Goal: Obtain resource: Download file/media

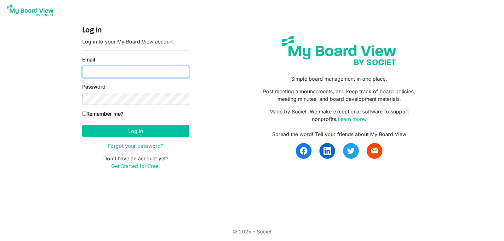
click at [143, 71] on input "Email" at bounding box center [135, 72] width 107 height 12
type input "pkruger@swanmorss.com"
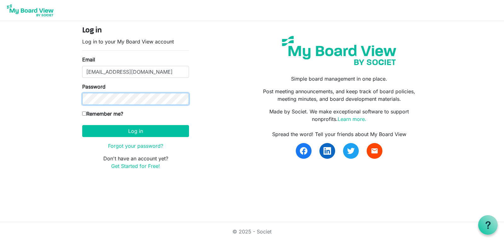
click at [82, 125] on button "Log in" at bounding box center [135, 131] width 107 height 12
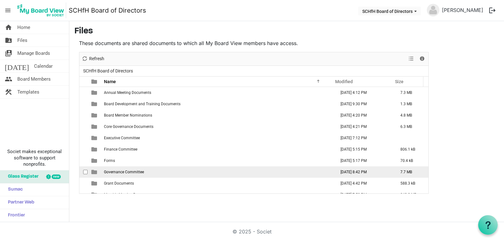
click at [131, 171] on span "Governance Committee" at bounding box center [124, 172] width 40 height 4
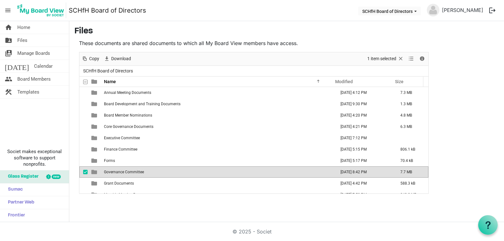
click at [131, 171] on span "Governance Committee" at bounding box center [124, 172] width 40 height 4
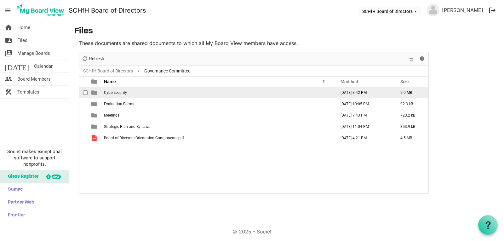
click at [125, 94] on span "Cybersecurity" at bounding box center [115, 92] width 23 height 4
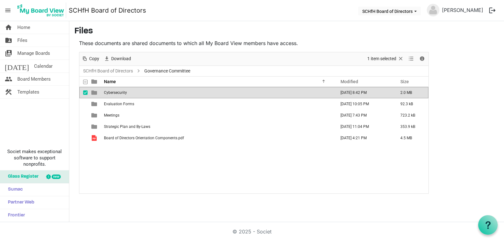
click at [125, 94] on span "Cybersecurity" at bounding box center [115, 92] width 23 height 4
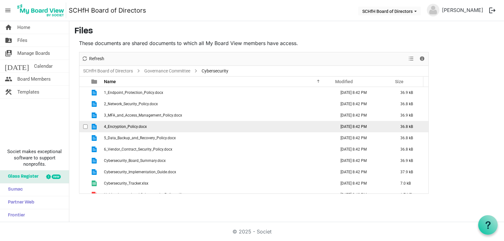
scroll to position [7, 0]
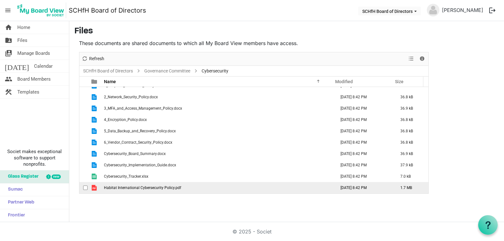
click at [139, 187] on span "Habitat International Cybersecurity Policy.pdf" at bounding box center [142, 188] width 77 height 4
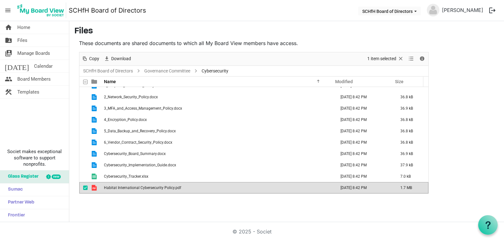
click at [139, 187] on span "Habitat International Cybersecurity Policy.pdf" at bounding box center [142, 188] width 77 height 4
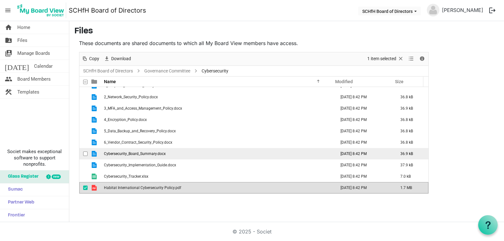
click at [138, 154] on span "Cybersecurity_Board_Summary.docx" at bounding box center [135, 154] width 62 height 4
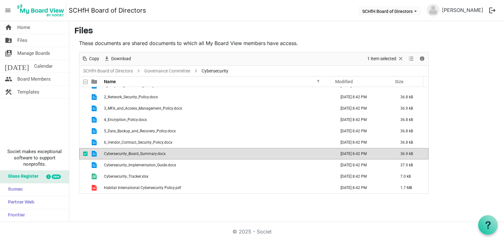
click at [138, 154] on span "Cybersecurity_Board_Summary.docx" at bounding box center [135, 154] width 62 height 4
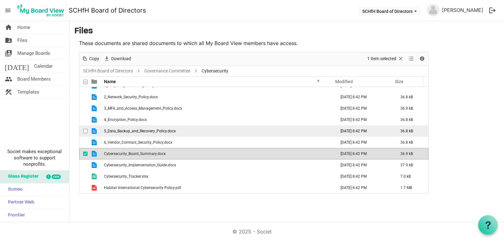
scroll to position [0, 0]
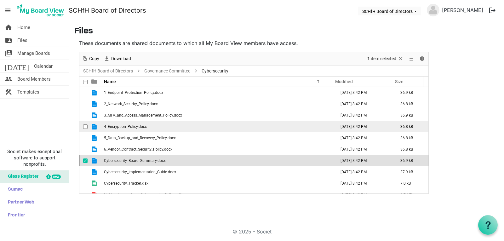
click at [147, 126] on td "4_Encryption_Policy.docx" at bounding box center [218, 126] width 232 height 11
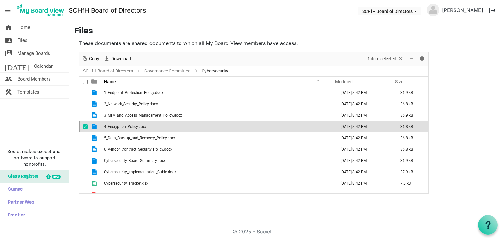
click at [147, 126] on td "4_Encryption_Policy.docx" at bounding box center [218, 126] width 232 height 11
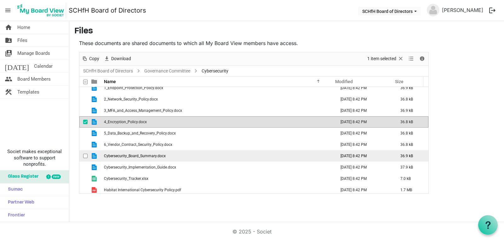
scroll to position [7, 0]
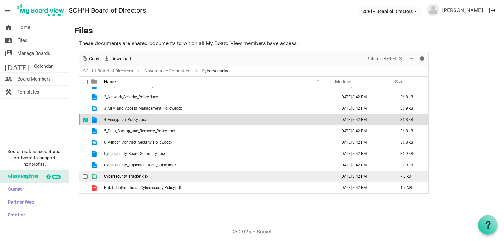
click at [150, 176] on td "Cybersecurity_Tracker.xlsx" at bounding box center [218, 176] width 232 height 11
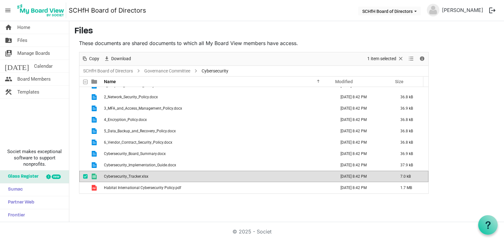
click at [150, 176] on td "Cybersecurity_Tracker.xlsx" at bounding box center [218, 176] width 232 height 11
